Goal: Transaction & Acquisition: Book appointment/travel/reservation

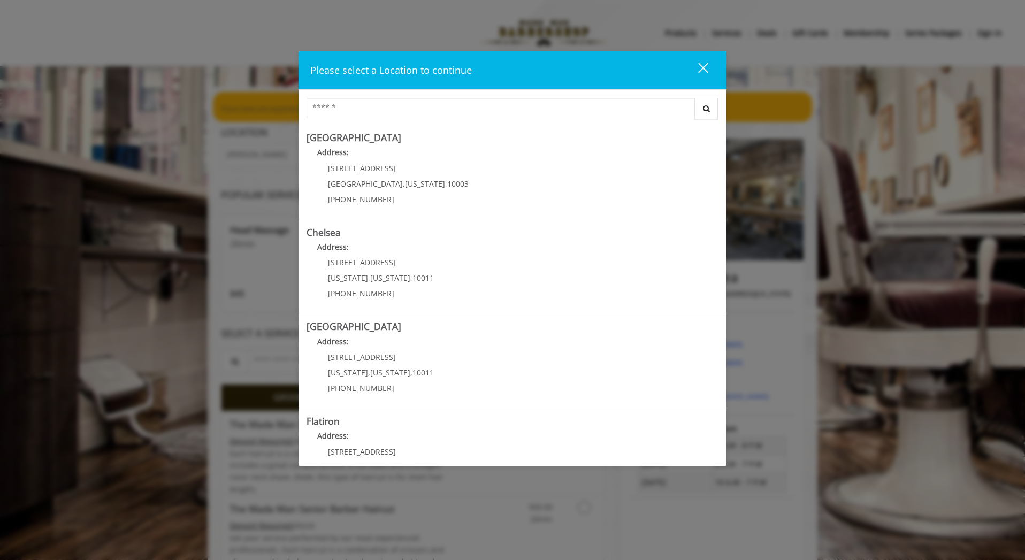
click at [711, 70] on button "close" at bounding box center [696, 70] width 36 height 22
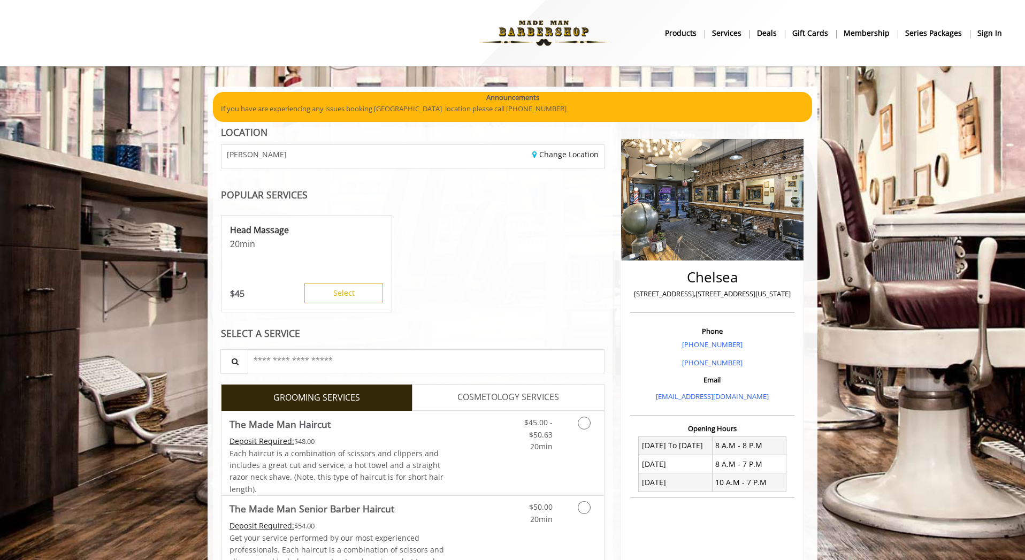
click at [992, 33] on b "sign in" at bounding box center [989, 33] width 25 height 12
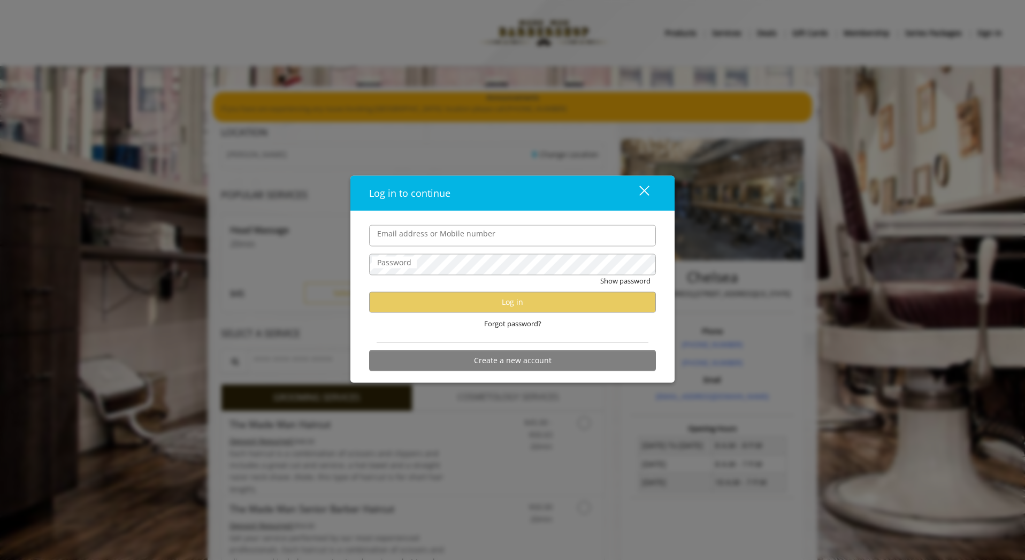
type input "**********"
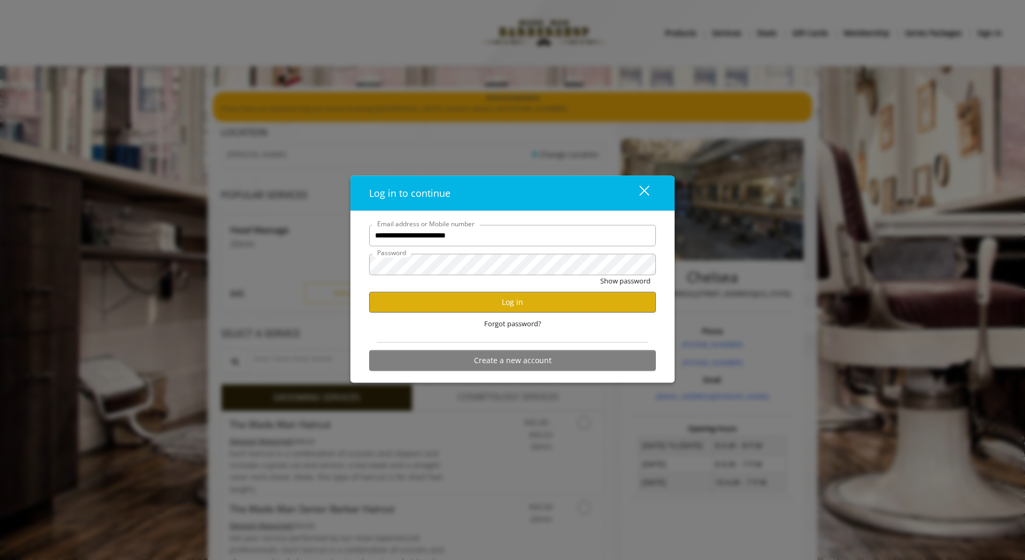
click at [489, 312] on div "Forgot password?" at bounding box center [512, 323] width 287 height 22
click at [490, 308] on button "Log in" at bounding box center [512, 301] width 287 height 21
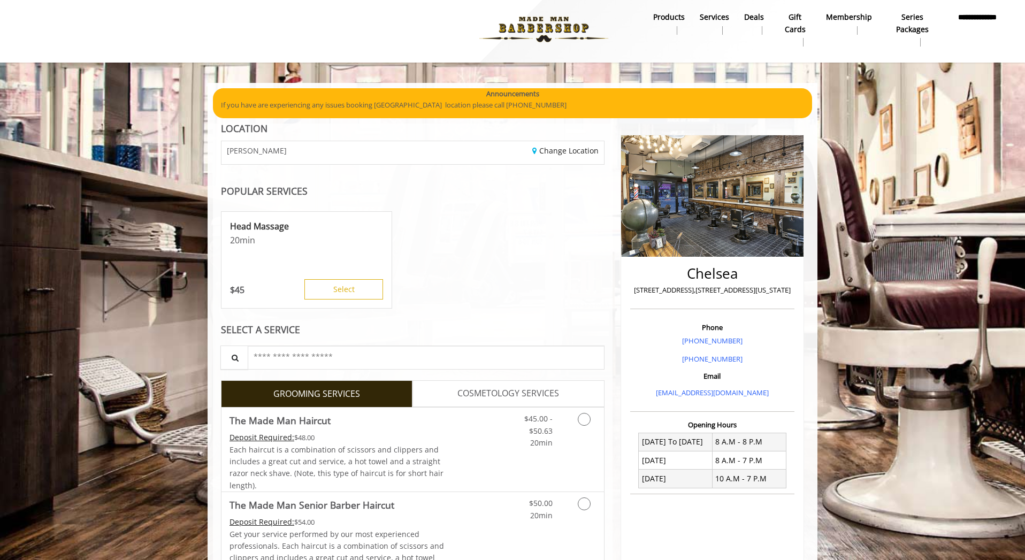
scroll to position [5, 0]
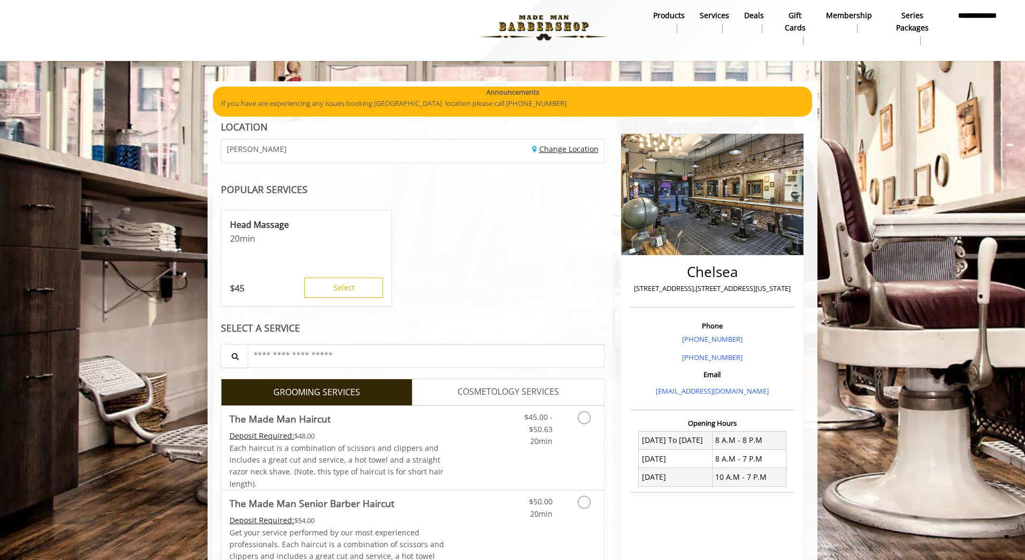
click at [566, 149] on link "Change Location" at bounding box center [565, 149] width 66 height 10
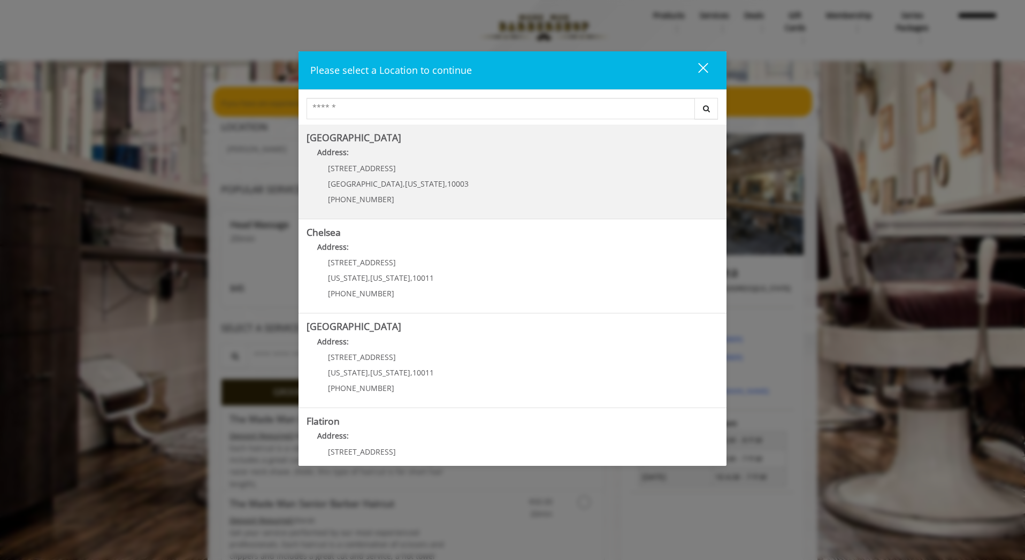
click at [378, 162] on Village "Address:" at bounding box center [512, 155] width 412 height 17
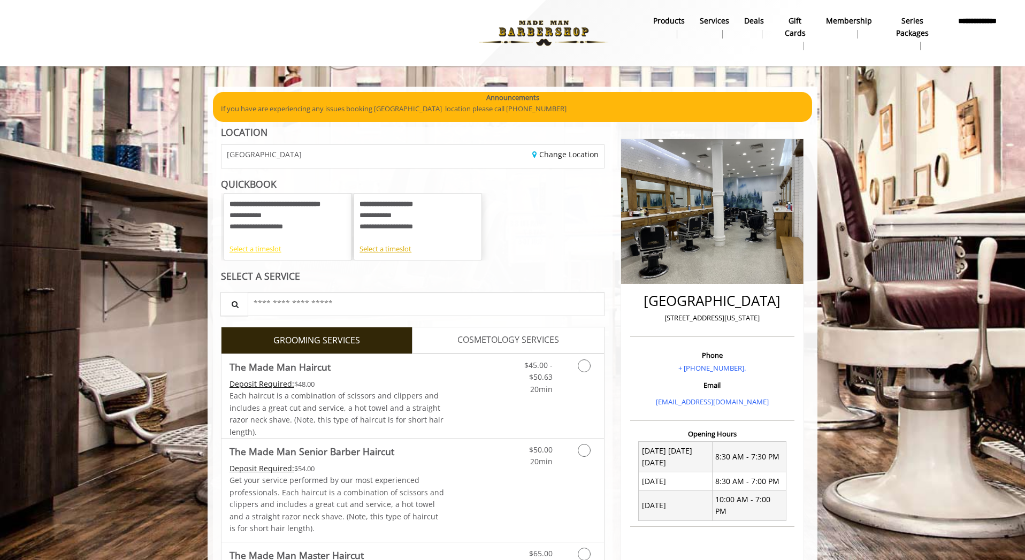
click at [259, 251] on div "Select a timeslot" at bounding box center [287, 248] width 117 height 11
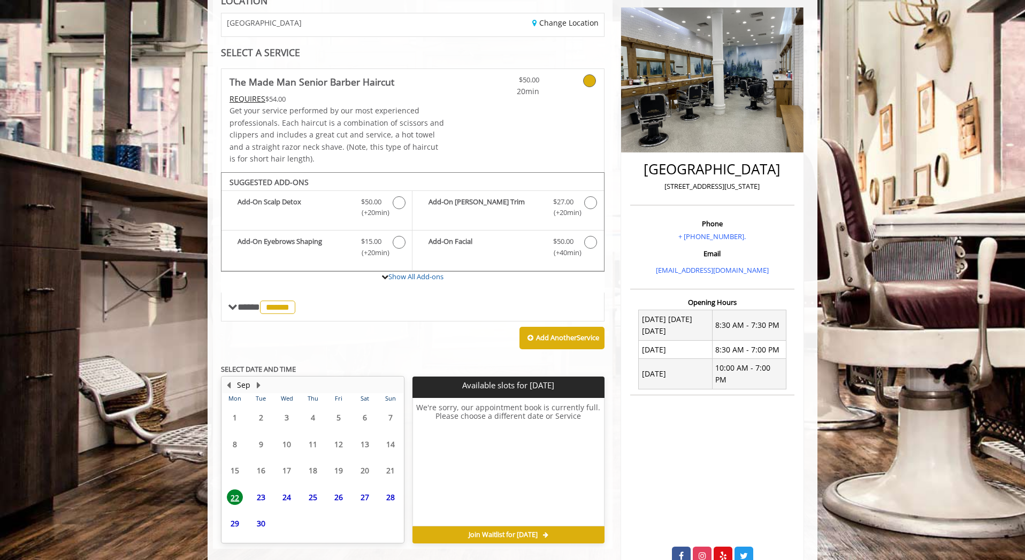
scroll to position [157, 0]
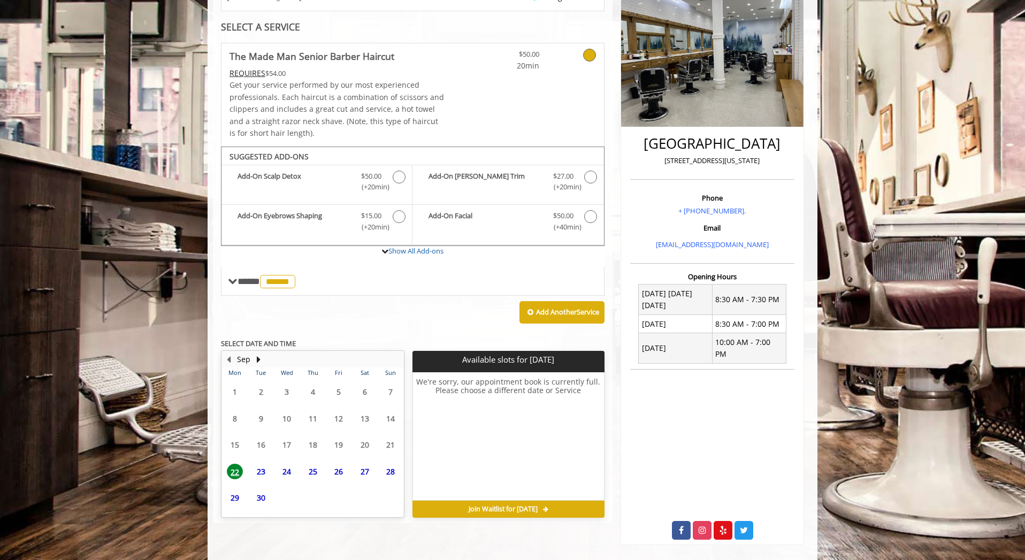
click at [260, 476] on span "23" at bounding box center [261, 472] width 16 height 16
click at [345, 471] on span "26" at bounding box center [339, 472] width 16 height 16
click at [322, 471] on div "25" at bounding box center [312, 472] width 21 height 16
click at [287, 471] on span "24" at bounding box center [287, 472] width 16 height 16
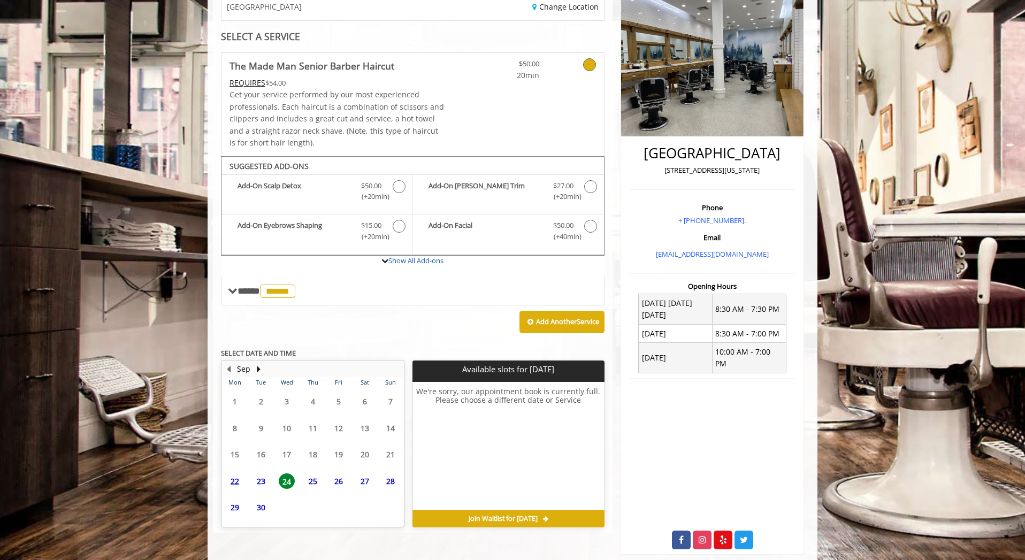
scroll to position [85, 0]
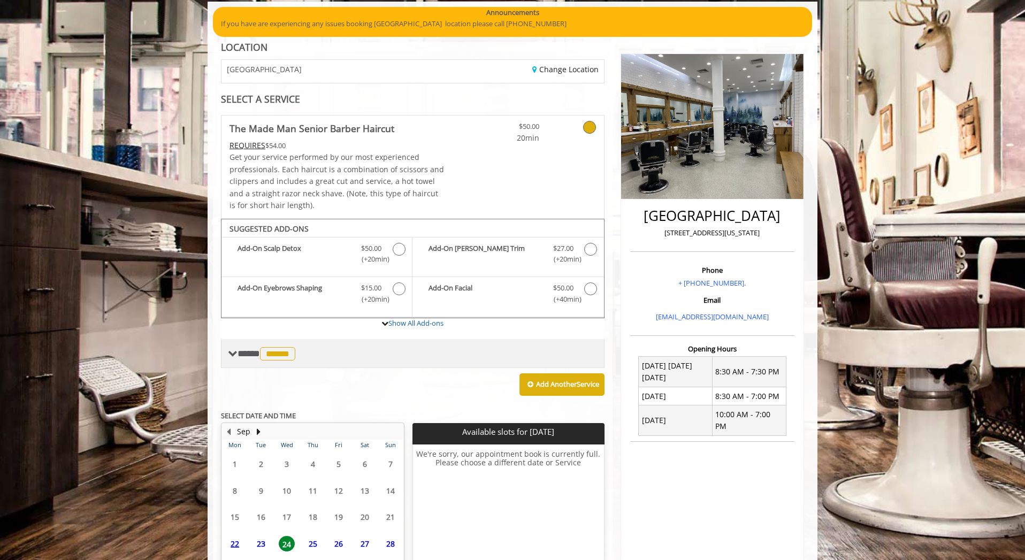
click at [246, 357] on span "**** ****** ********" at bounding box center [267, 354] width 60 height 10
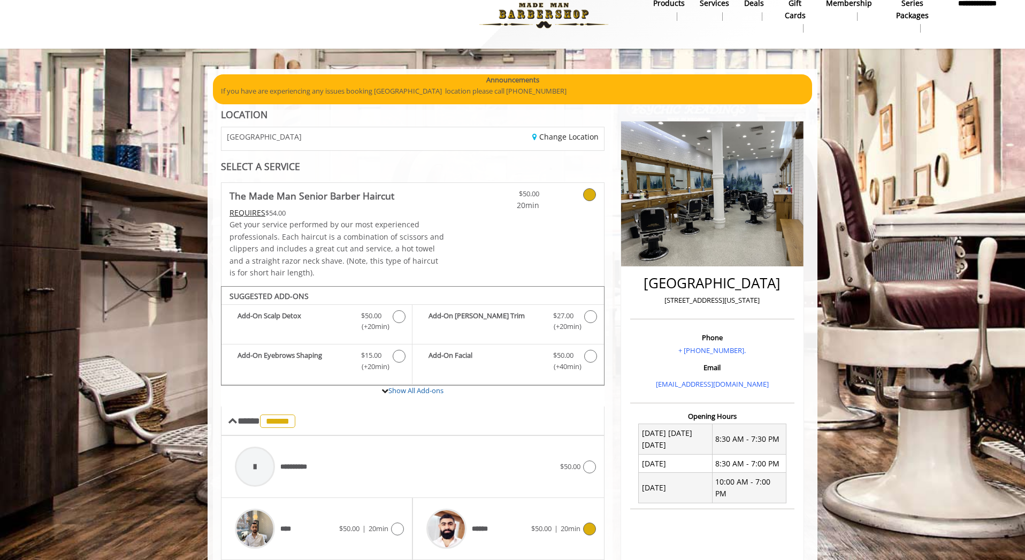
scroll to position [0, 0]
